Goal: Information Seeking & Learning: Learn about a topic

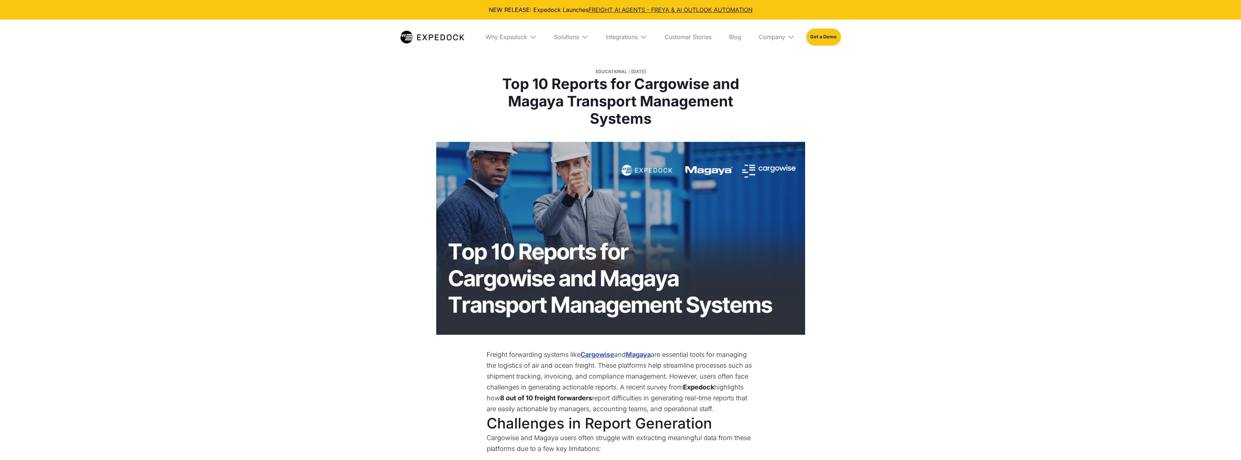
select select
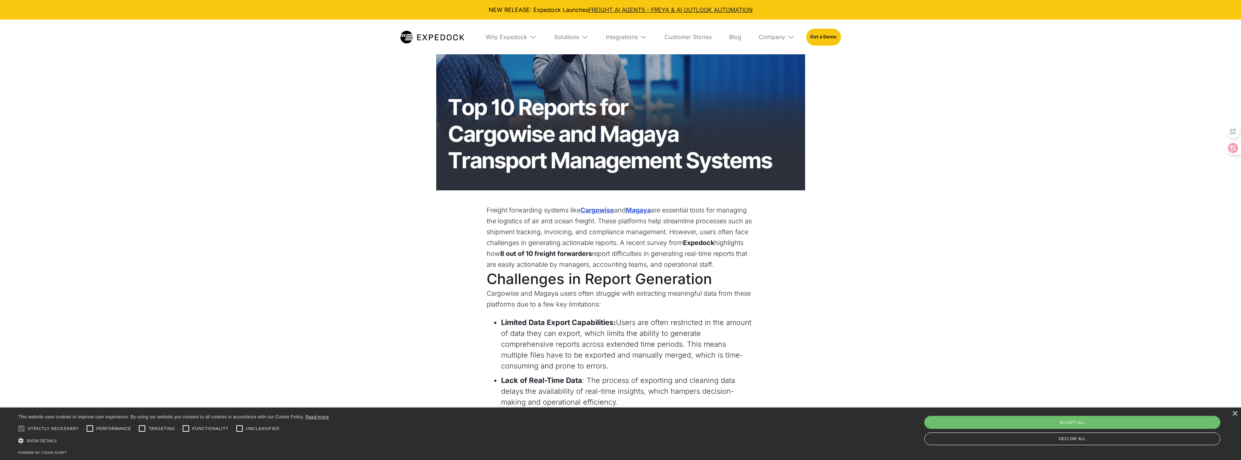
scroll to position [145, 0]
click at [1077, 426] on div "Accept all" at bounding box center [1072, 422] width 296 height 13
checkbox input "true"
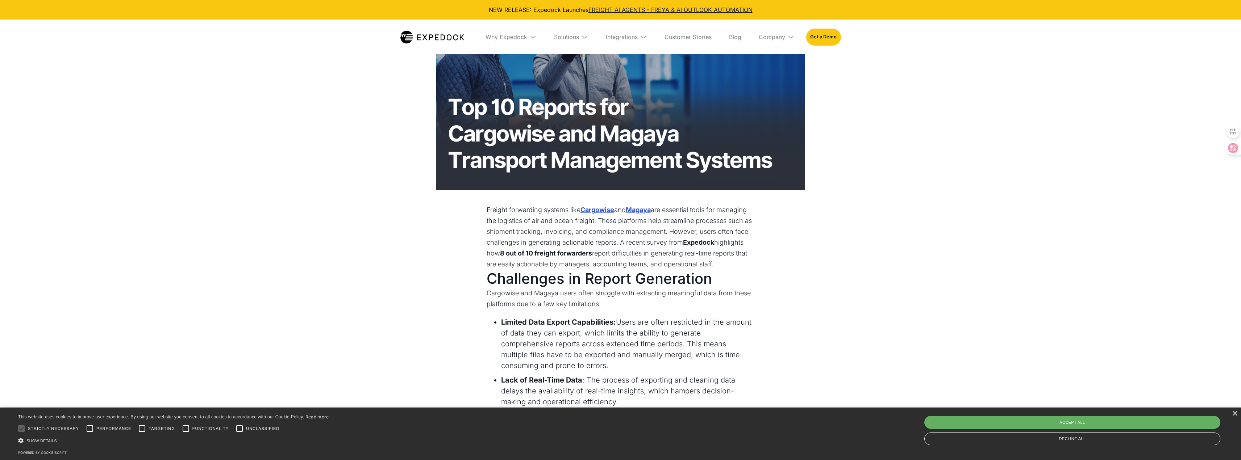
checkbox input "true"
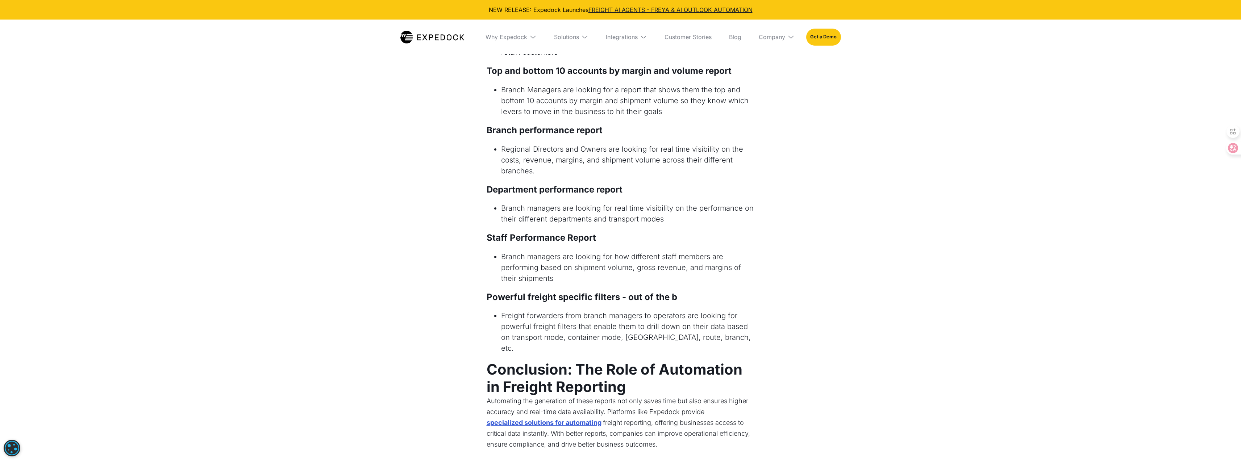
scroll to position [1304, 0]
